Goal: Transaction & Acquisition: Book appointment/travel/reservation

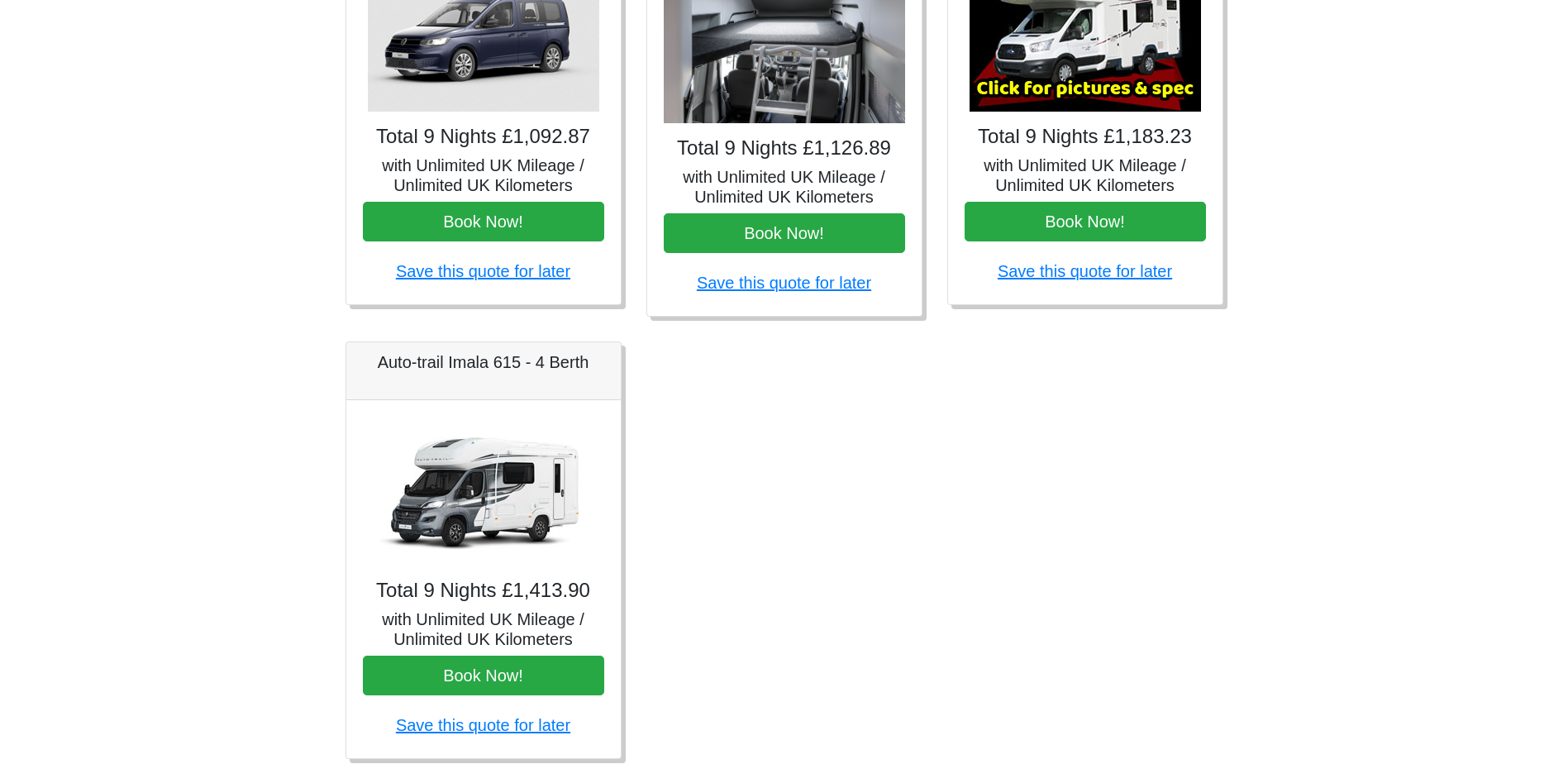
scroll to position [886, 0]
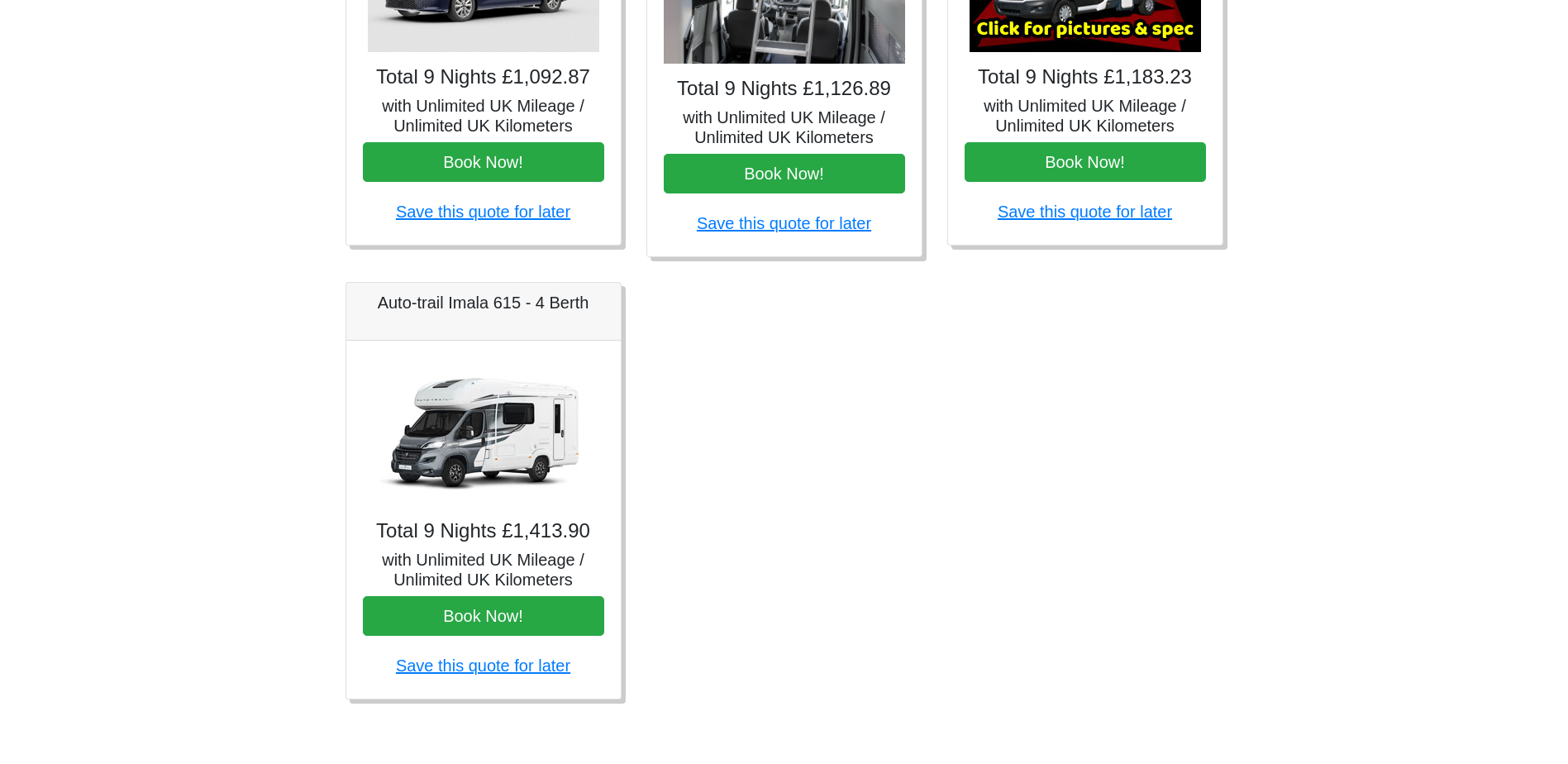
click at [493, 307] on h5 "Auto-trail Imala 615 - 4 Berth" at bounding box center [484, 302] width 242 height 20
click at [500, 408] on img at bounding box center [484, 431] width 232 height 148
click at [517, 444] on img at bounding box center [484, 431] width 232 height 148
click at [489, 613] on button "Book Now!" at bounding box center [484, 616] width 242 height 39
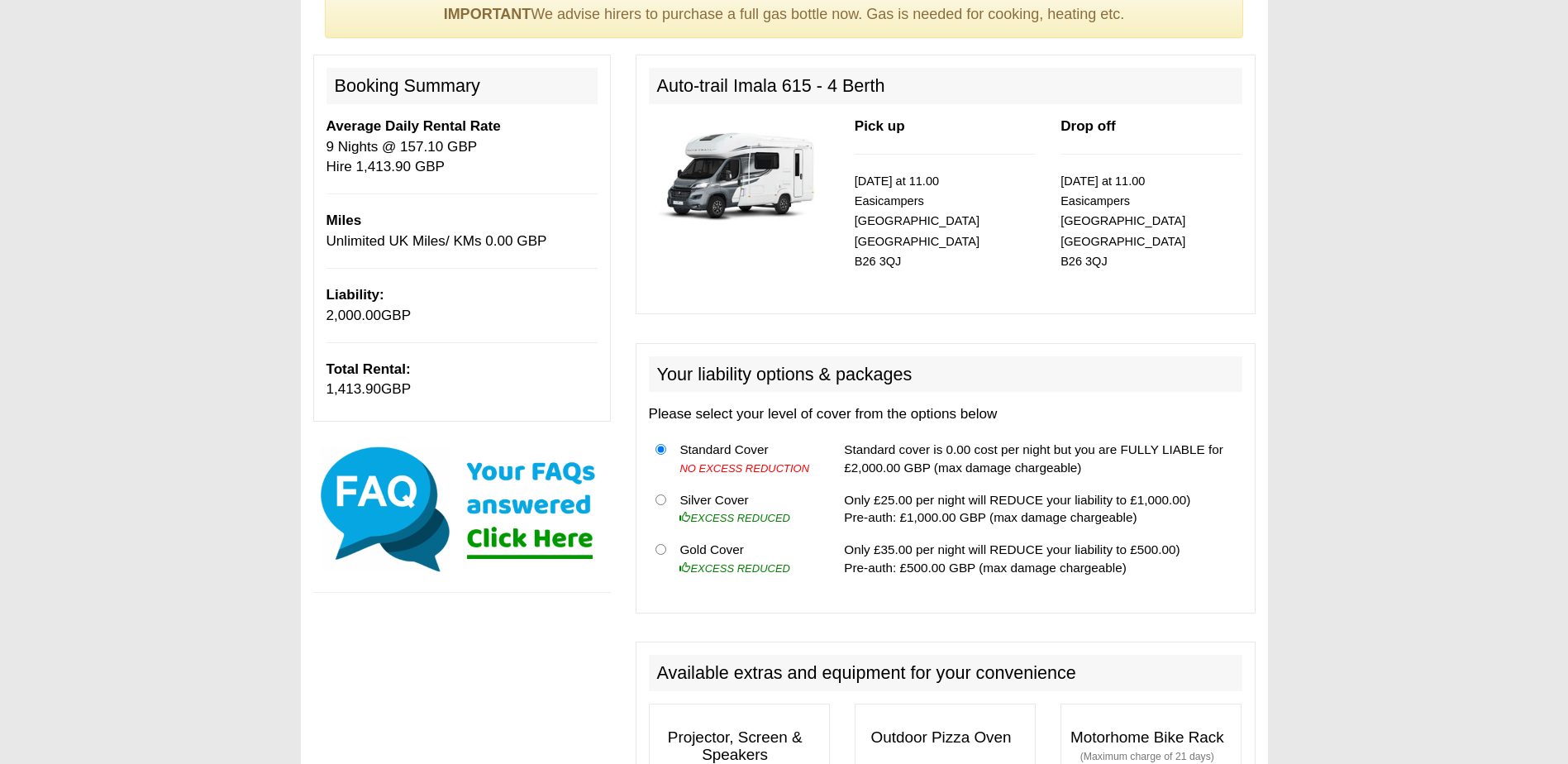
scroll to position [165, 0]
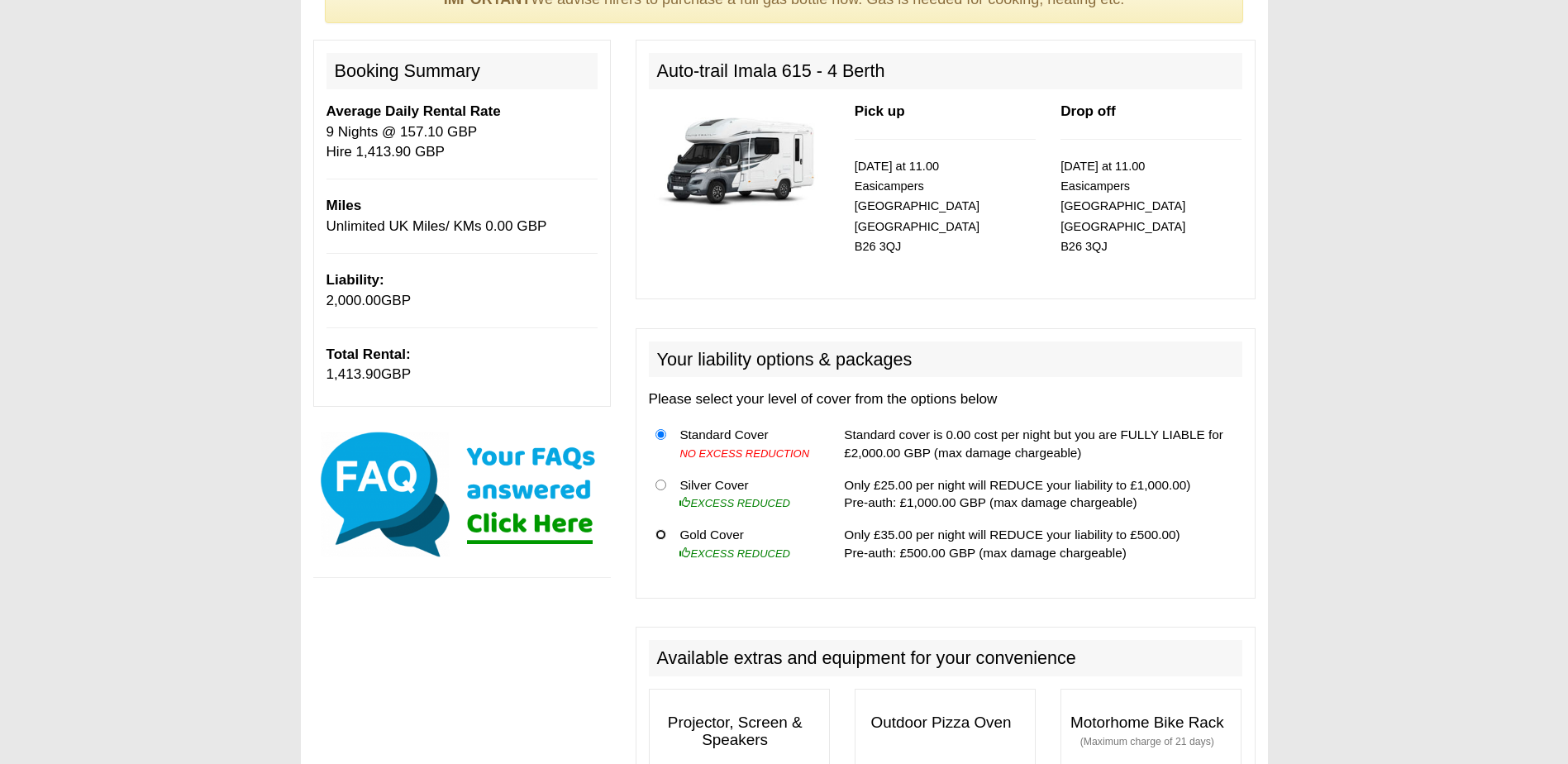
click at [664, 529] on input "radio" at bounding box center [661, 535] width 11 height 11
radio input "true"
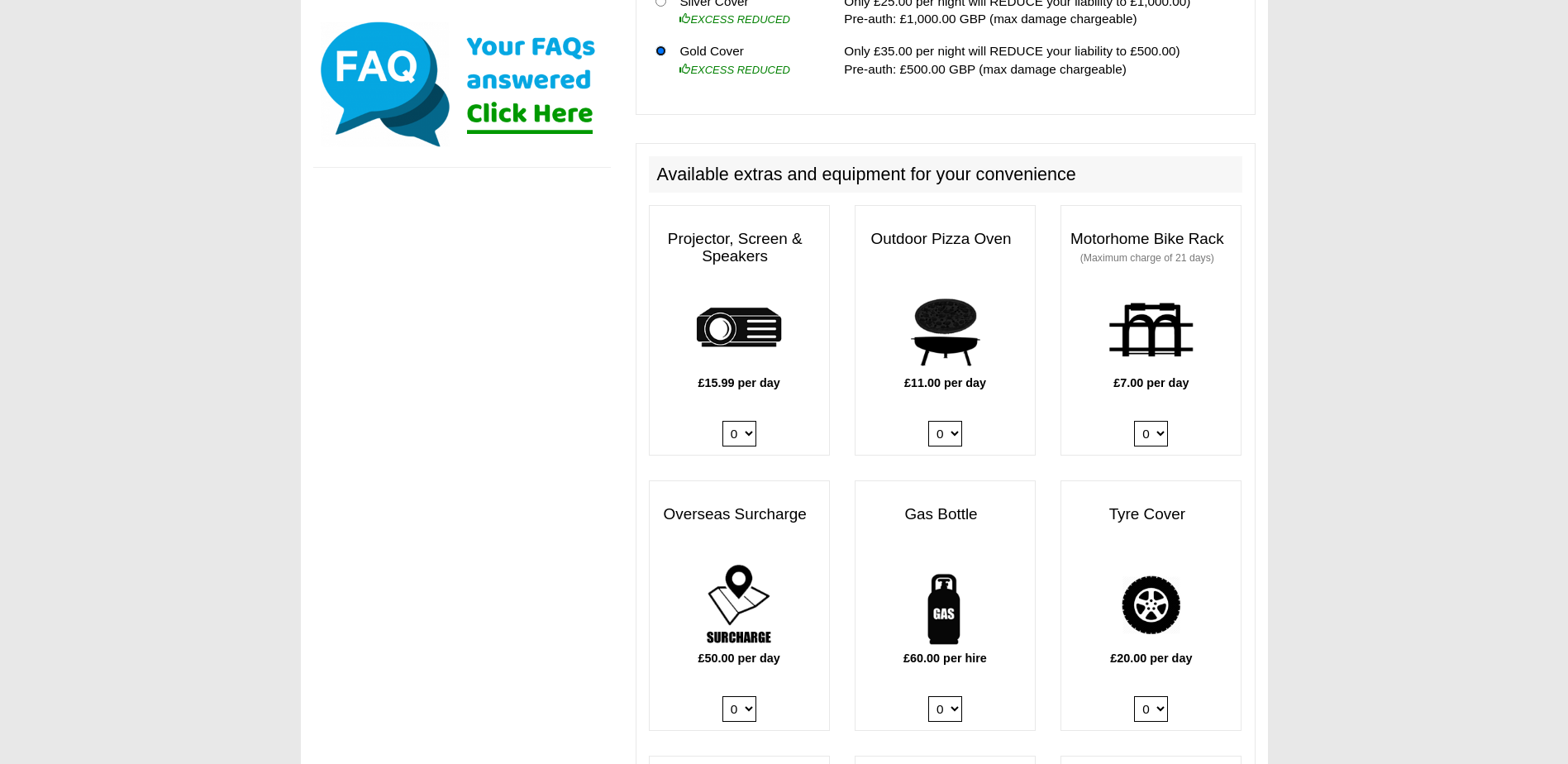
scroll to position [661, 0]
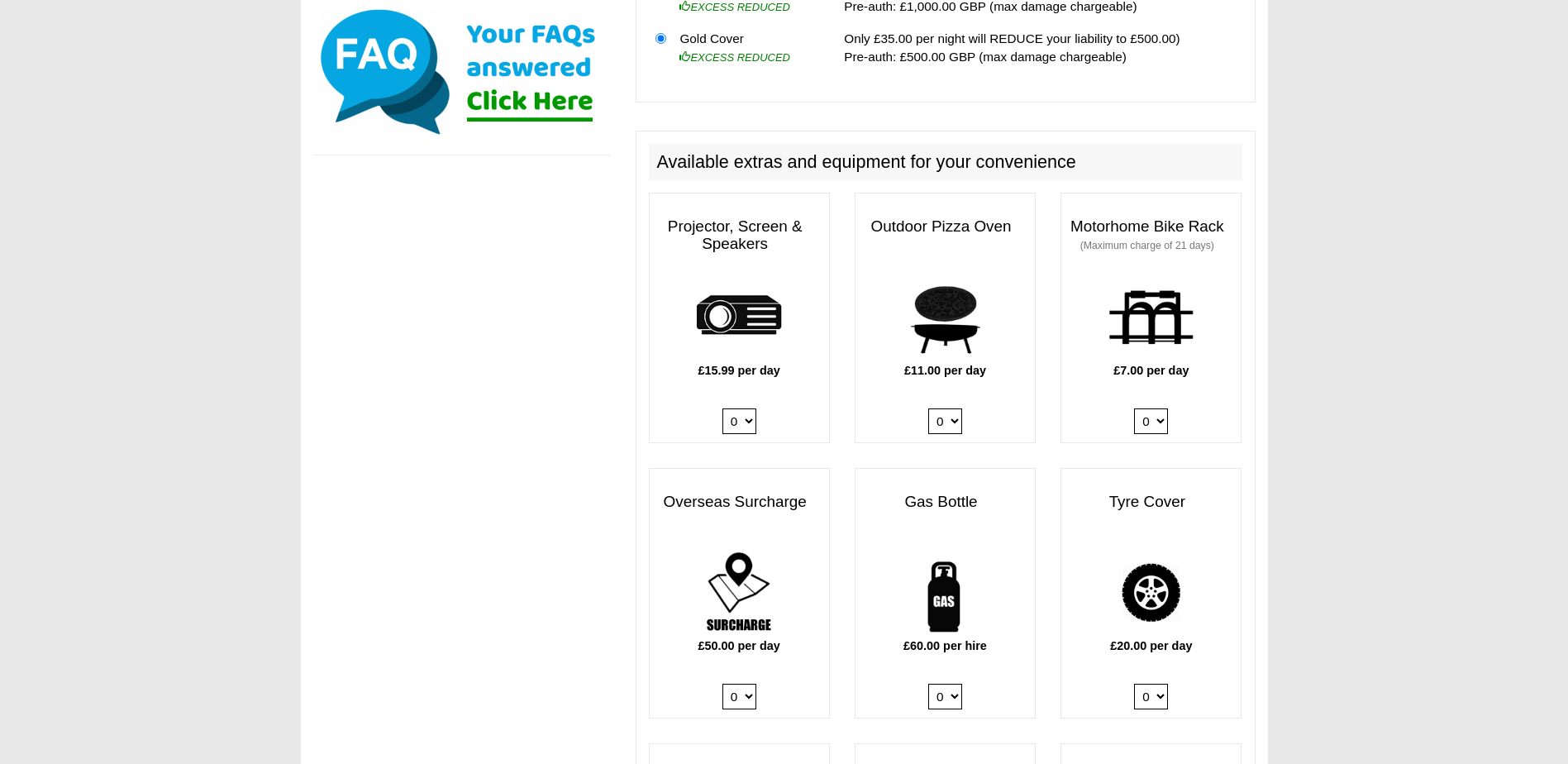
click at [955, 683] on select "0 1" at bounding box center [944, 696] width 34 height 26
select select "Gas Bottle x QTY 1 @ 60.00 GBP per hire."
click at [928, 683] on select "0 1" at bounding box center [944, 696] width 34 height 26
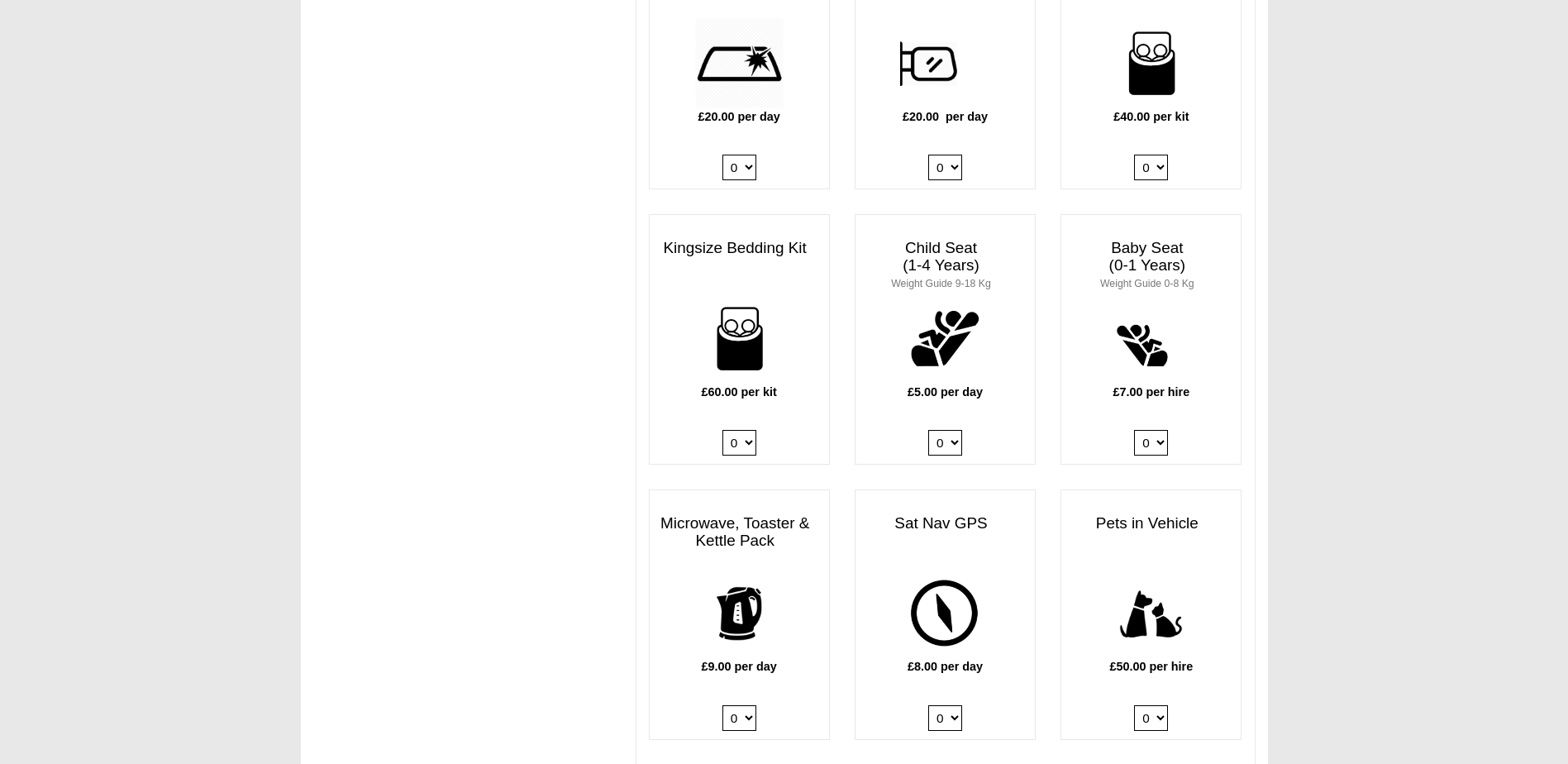
scroll to position [1479, 0]
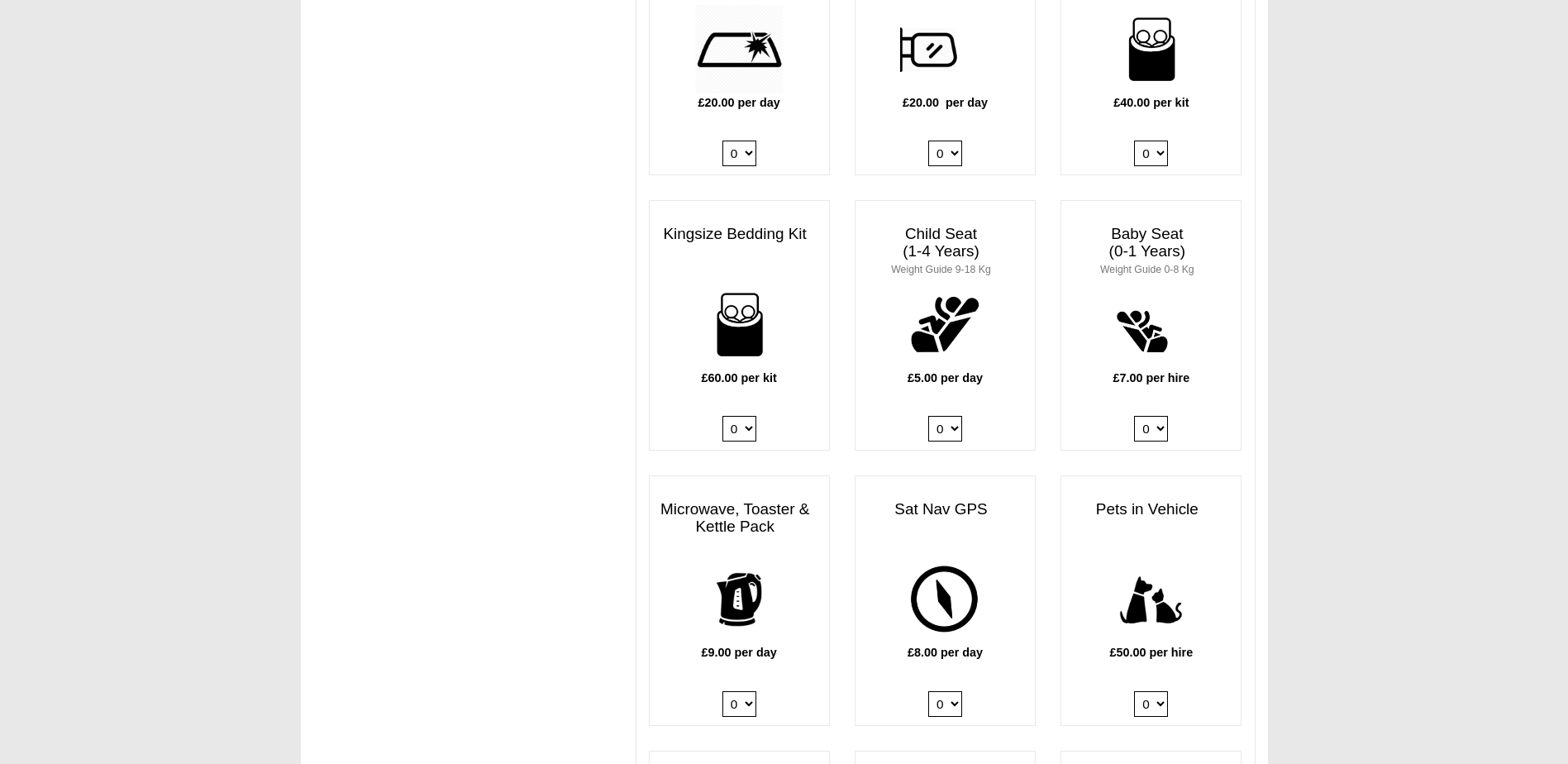
click at [1159, 691] on select "0 1" at bounding box center [1150, 704] width 34 height 26
select select "Pets in vehicle @ 50.00 GBP per hire"
click at [1134, 691] on select "0 1" at bounding box center [1150, 704] width 34 height 26
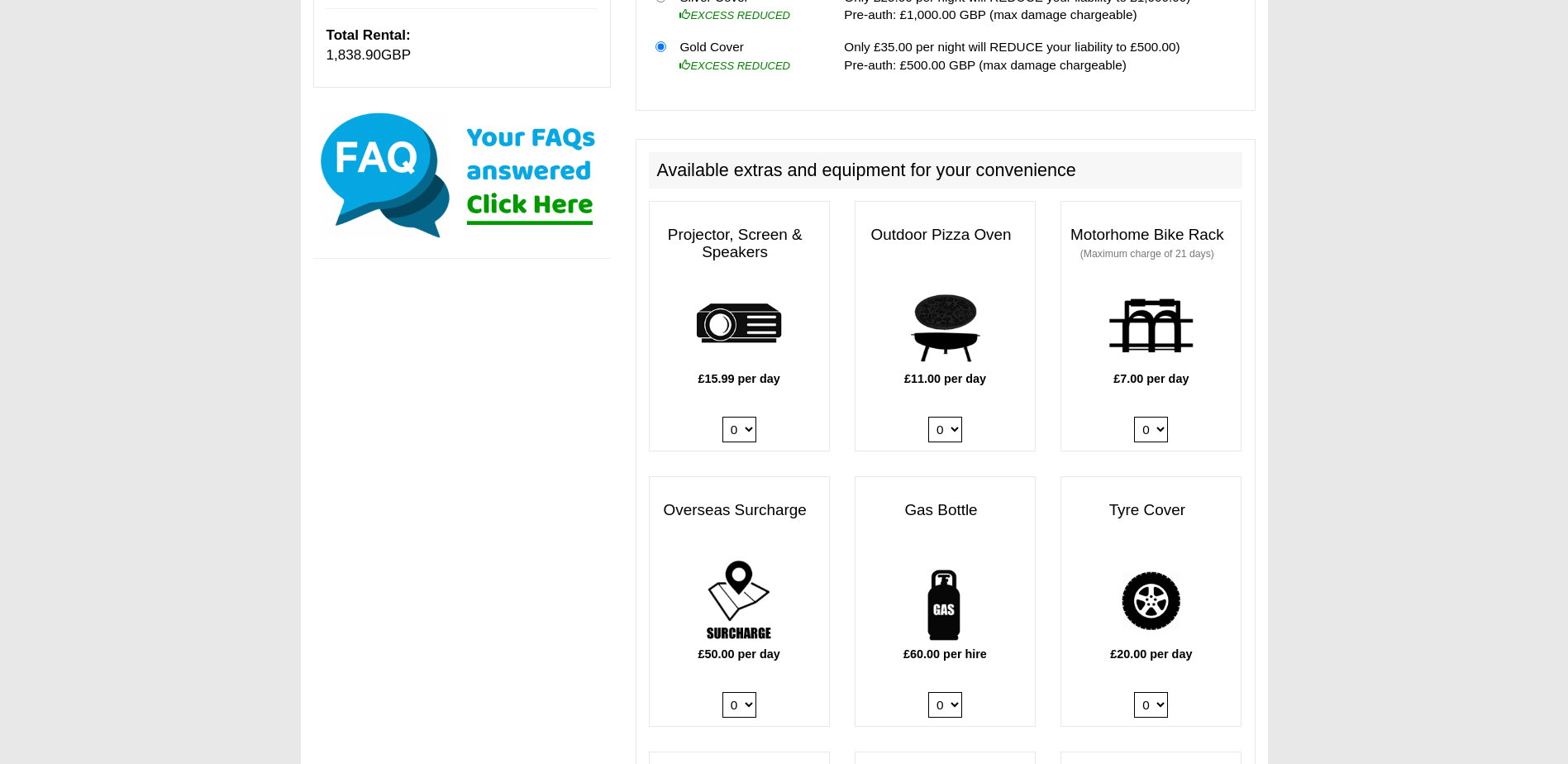
scroll to position [736, 0]
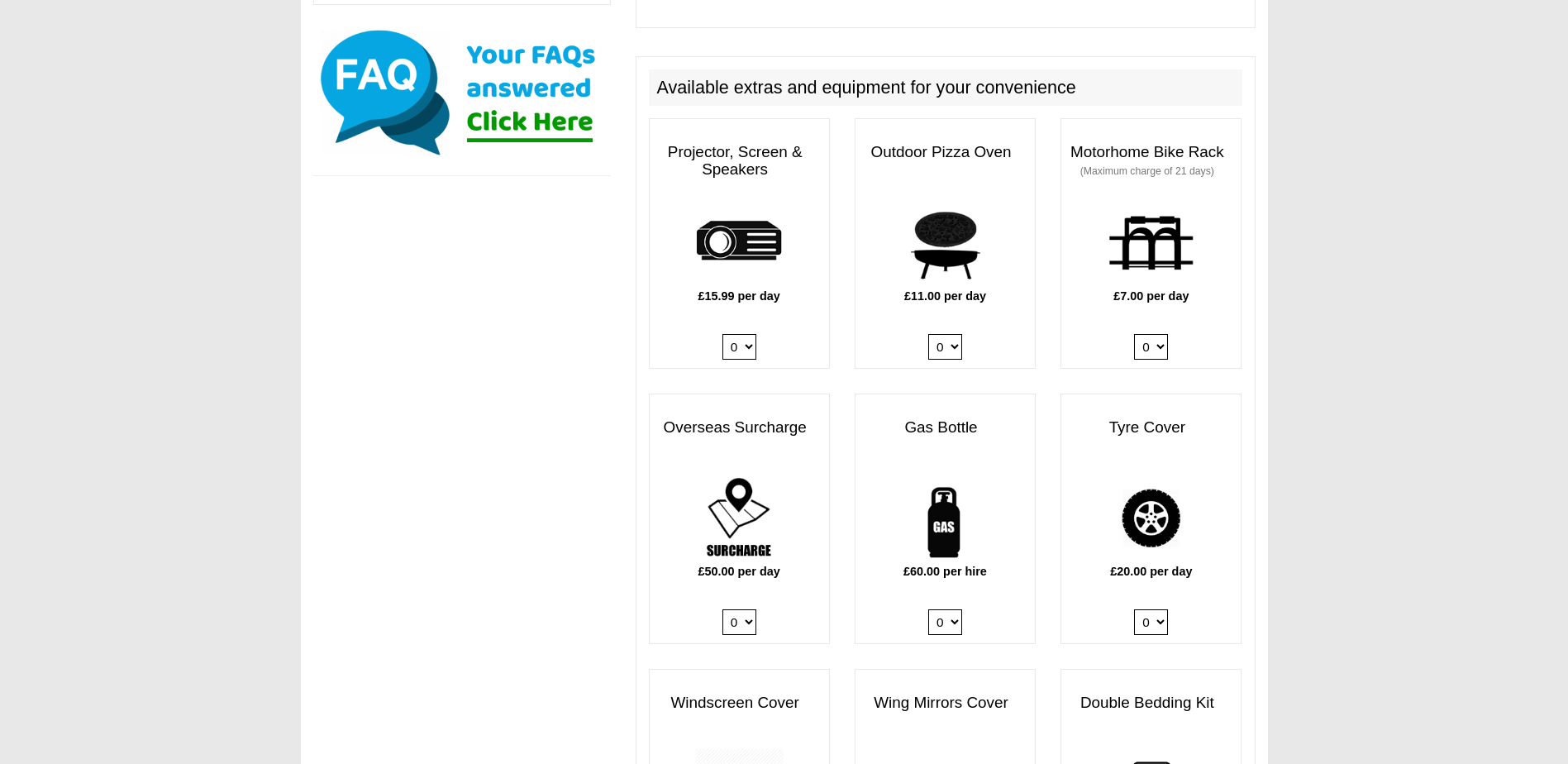
click at [1160, 609] on select "0 1" at bounding box center [1150, 622] width 34 height 26
select select "Tyre Cover @ 20.00 GBP per day."
click at [1134, 609] on select "0 1" at bounding box center [1150, 622] width 34 height 26
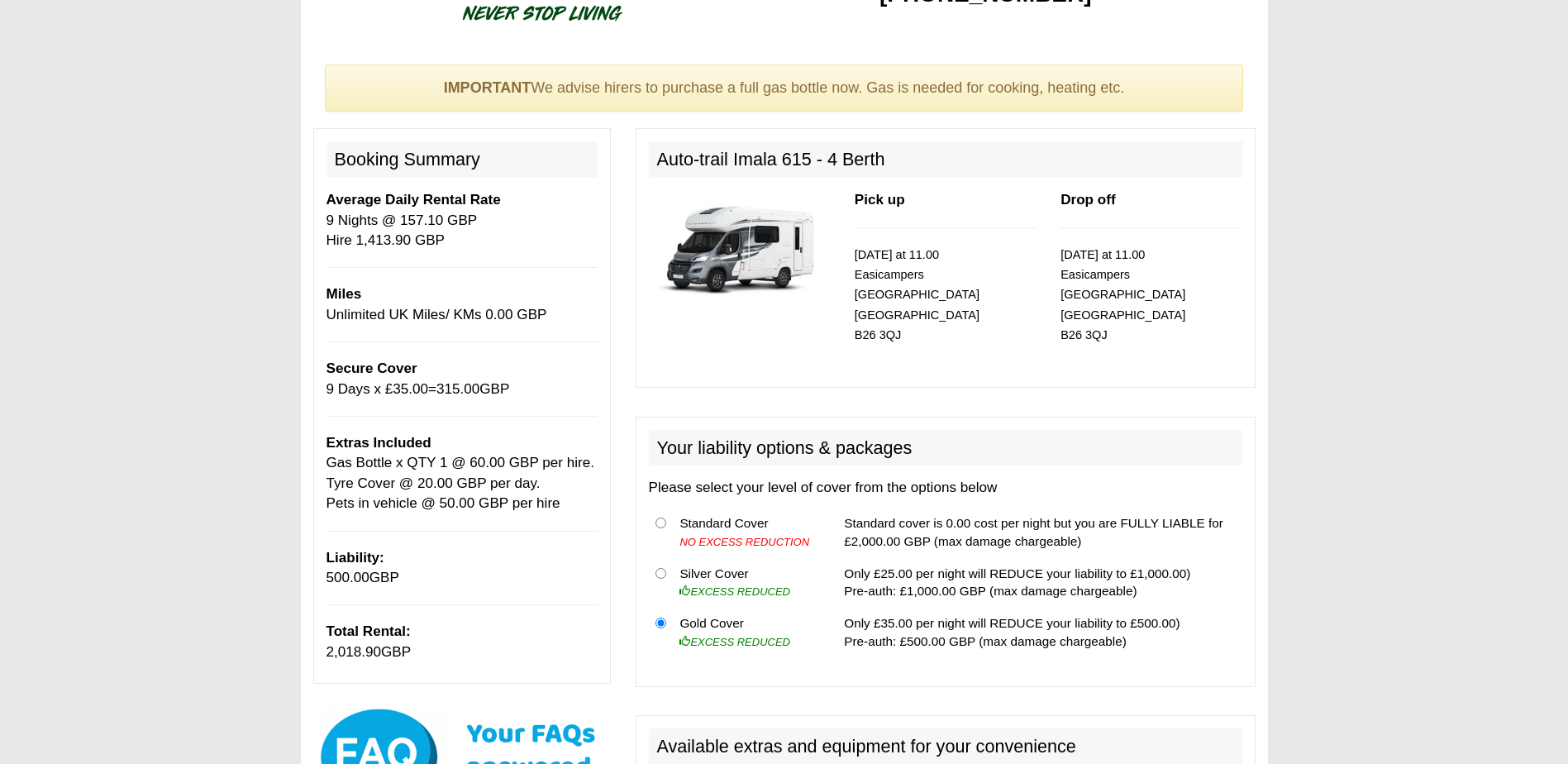
scroll to position [0, 0]
